Goal: Navigation & Orientation: Understand site structure

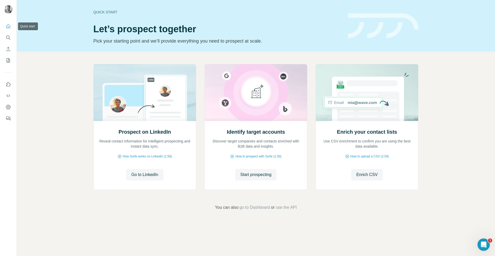
click at [9, 29] on icon "Quick start" at bounding box center [8, 26] width 5 height 5
click at [9, 27] on icon "Quick start" at bounding box center [8, 26] width 5 height 5
click at [6, 38] on icon "Search" at bounding box center [8, 37] width 5 height 5
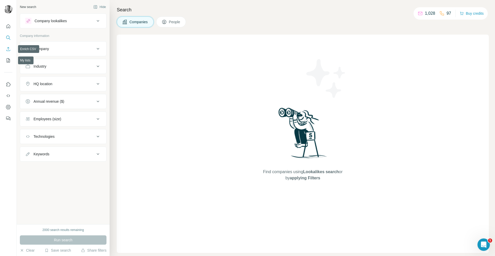
click at [7, 49] on icon "Enrich CSV" at bounding box center [8, 48] width 5 height 5
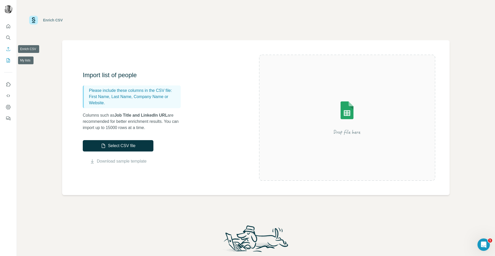
click at [7, 61] on icon "My lists" at bounding box center [8, 60] width 3 height 4
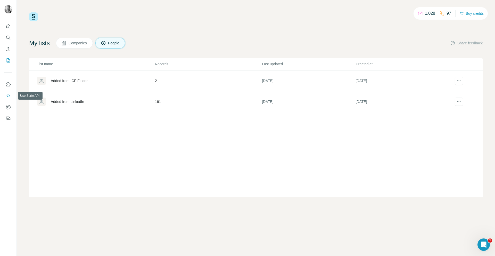
click at [8, 97] on icon "Use Surfe API" at bounding box center [8, 95] width 5 height 5
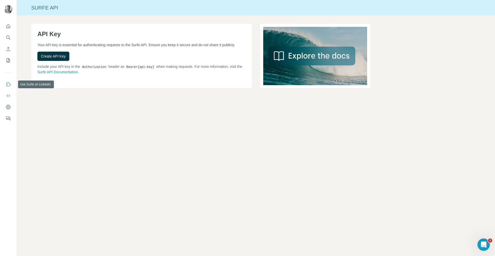
click at [9, 87] on button "Use Surfe on LinkedIn" at bounding box center [8, 84] width 8 height 9
click at [10, 107] on icon "Dashboard" at bounding box center [8, 106] width 5 height 5
click at [9, 28] on icon "Quick start" at bounding box center [8, 26] width 5 height 5
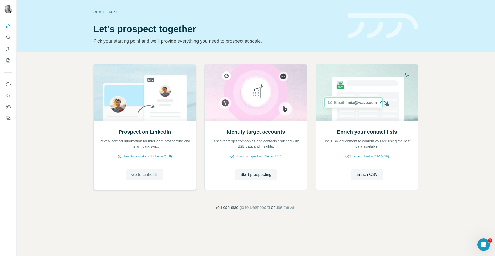
click at [144, 173] on span "Go to LinkedIn" at bounding box center [144, 174] width 27 height 6
